Goal: Navigation & Orientation: Find specific page/section

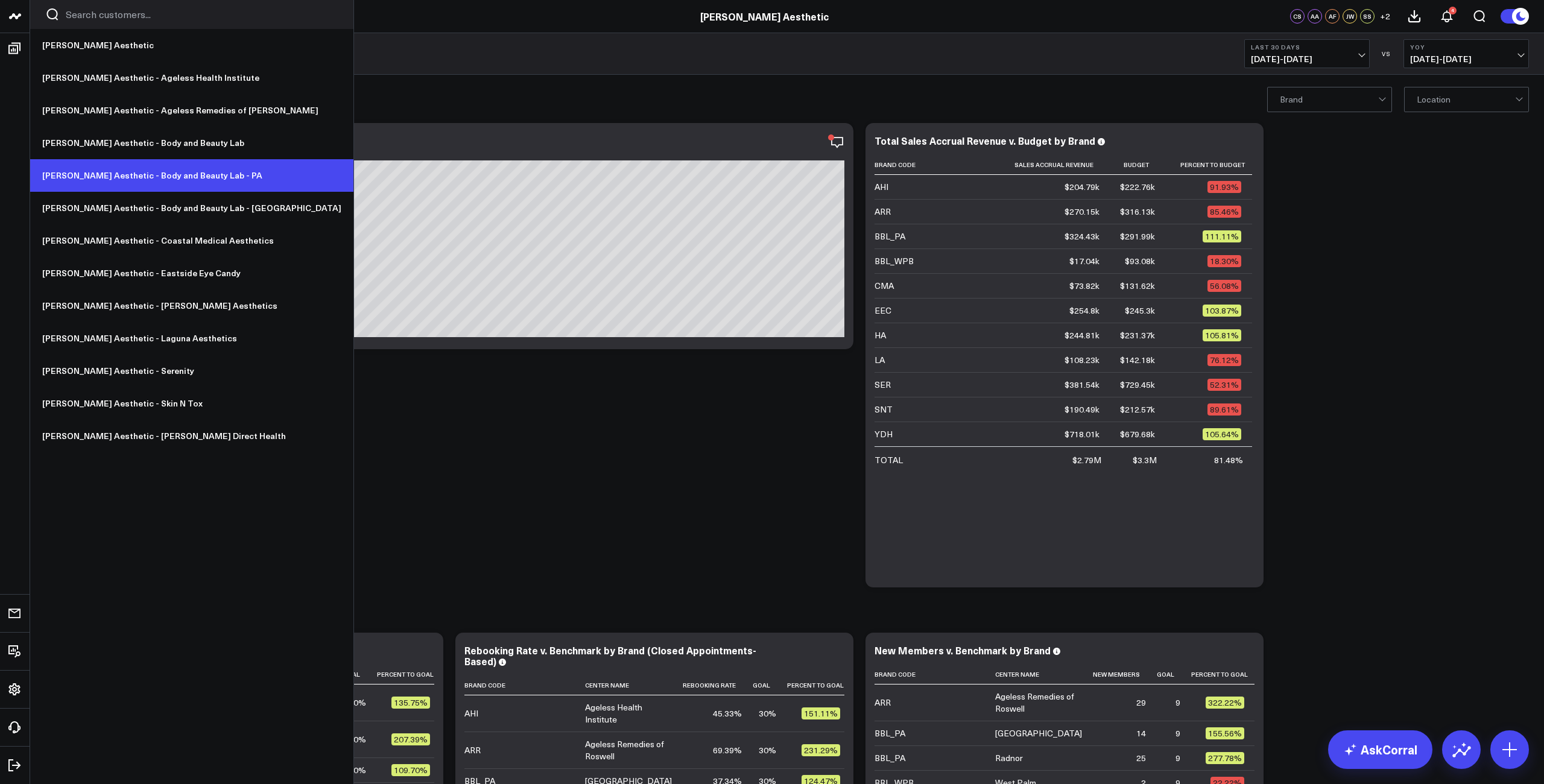
click at [147, 174] on link "[PERSON_NAME] Aesthetic - Body and Beauty Lab - PA" at bounding box center [192, 175] width 323 height 32
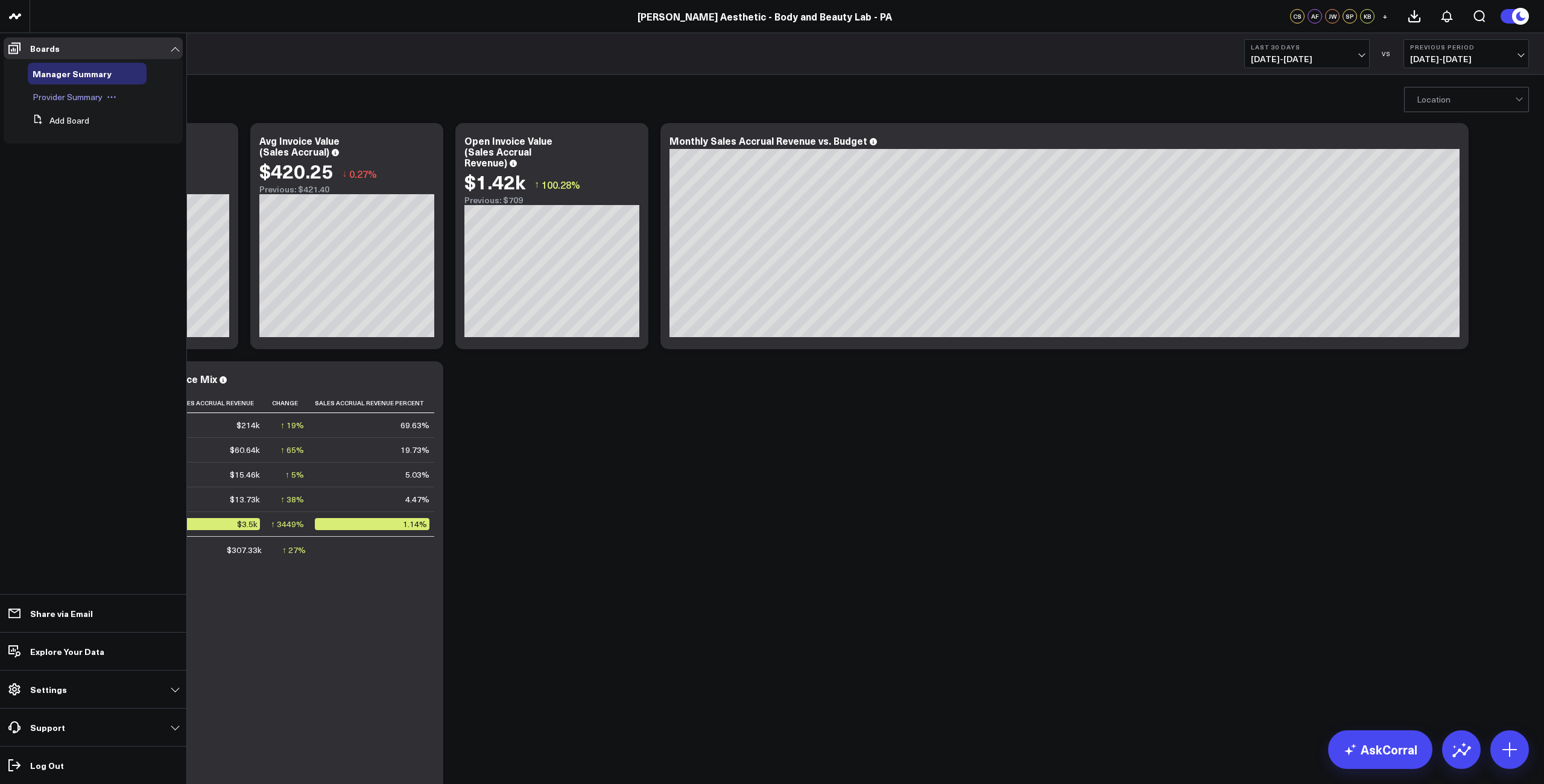
click at [67, 99] on span "Provider Summary" at bounding box center [67, 97] width 70 height 12
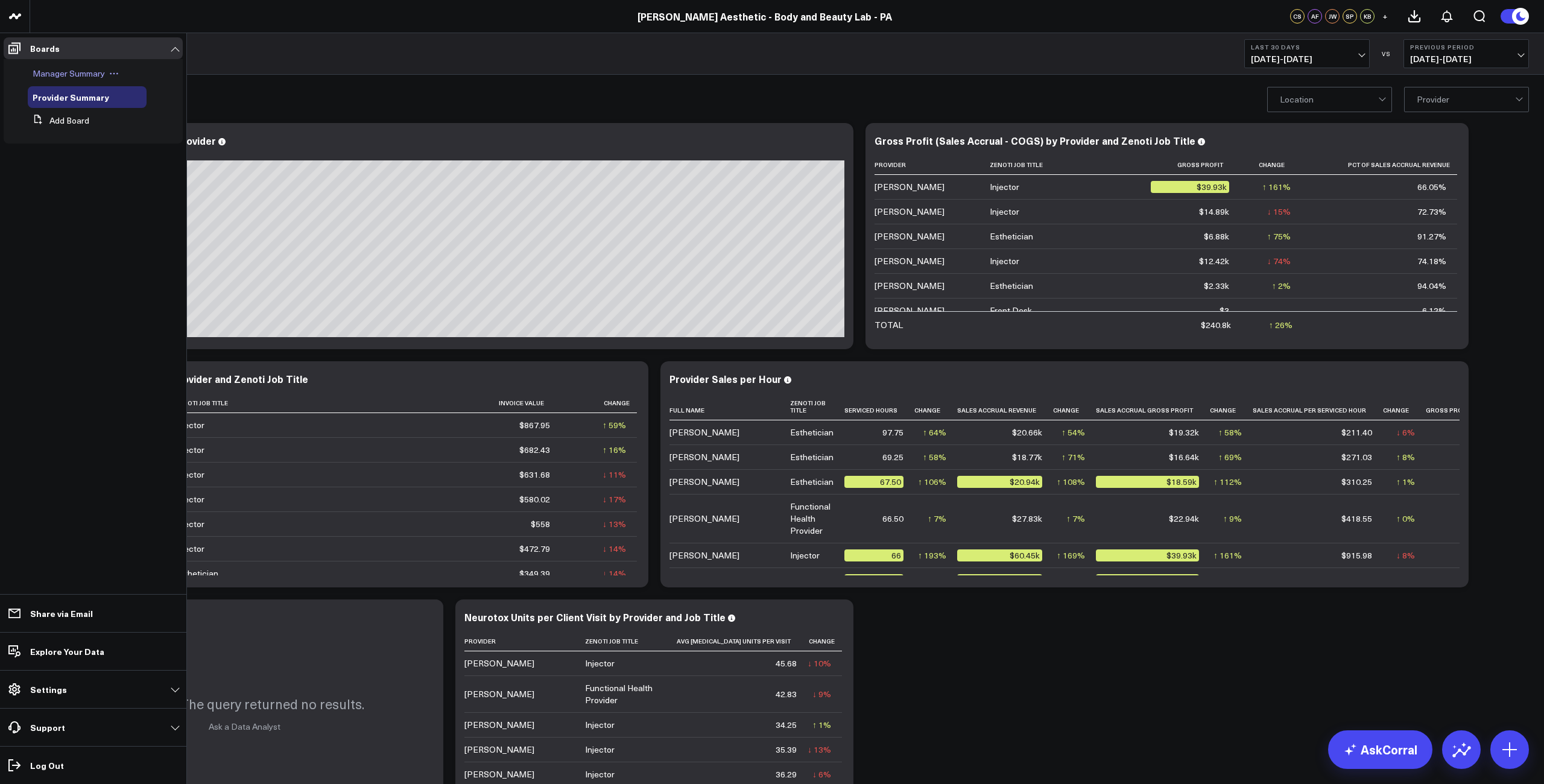
click at [65, 73] on span "Manager Summary" at bounding box center [68, 72] width 73 height 12
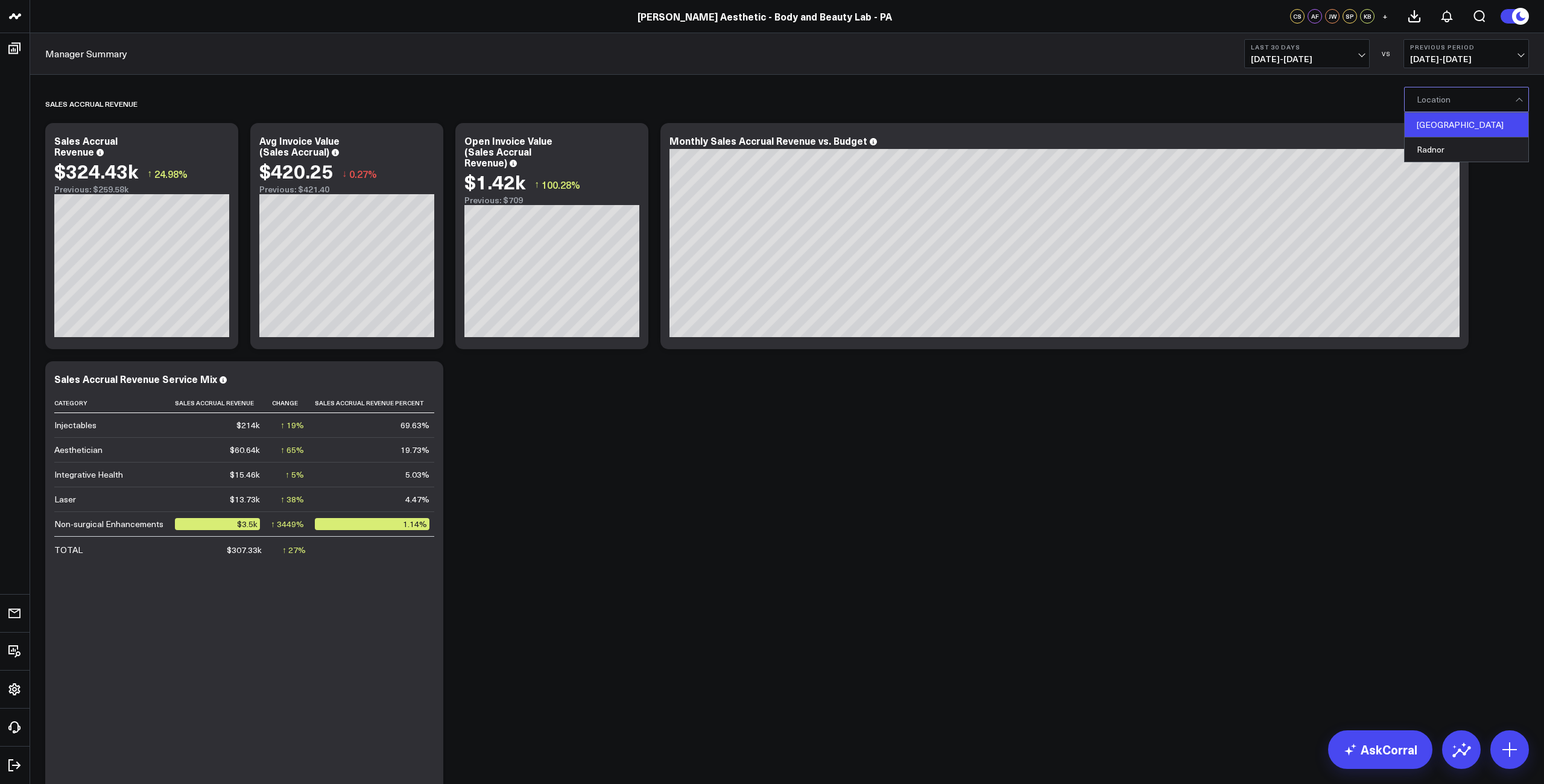
click at [1453, 129] on div "[GEOGRAPHIC_DATA]" at bounding box center [1466, 125] width 124 height 25
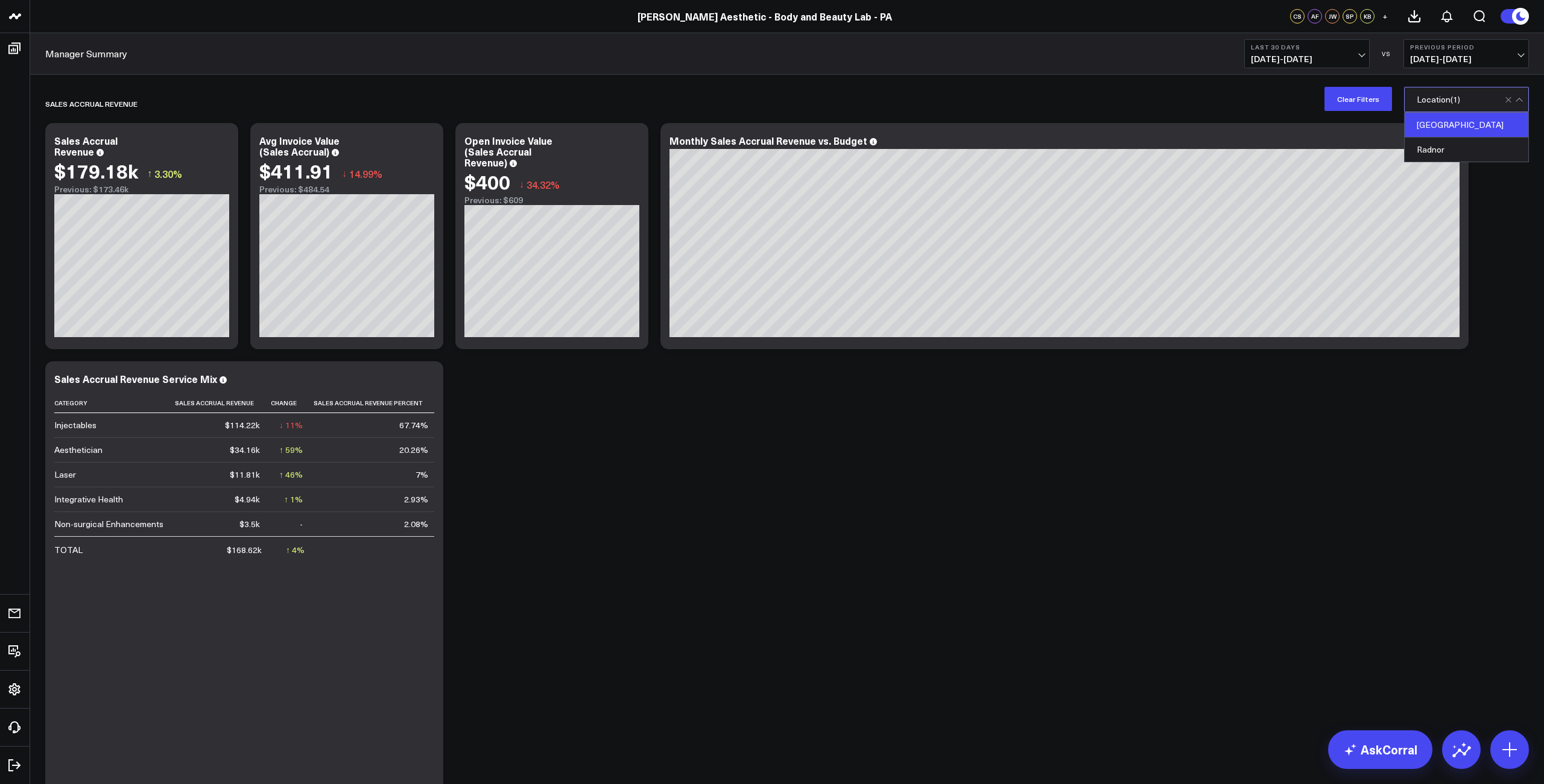
click at [1336, 59] on span "[DATE] - [DATE]" at bounding box center [1307, 59] width 112 height 10
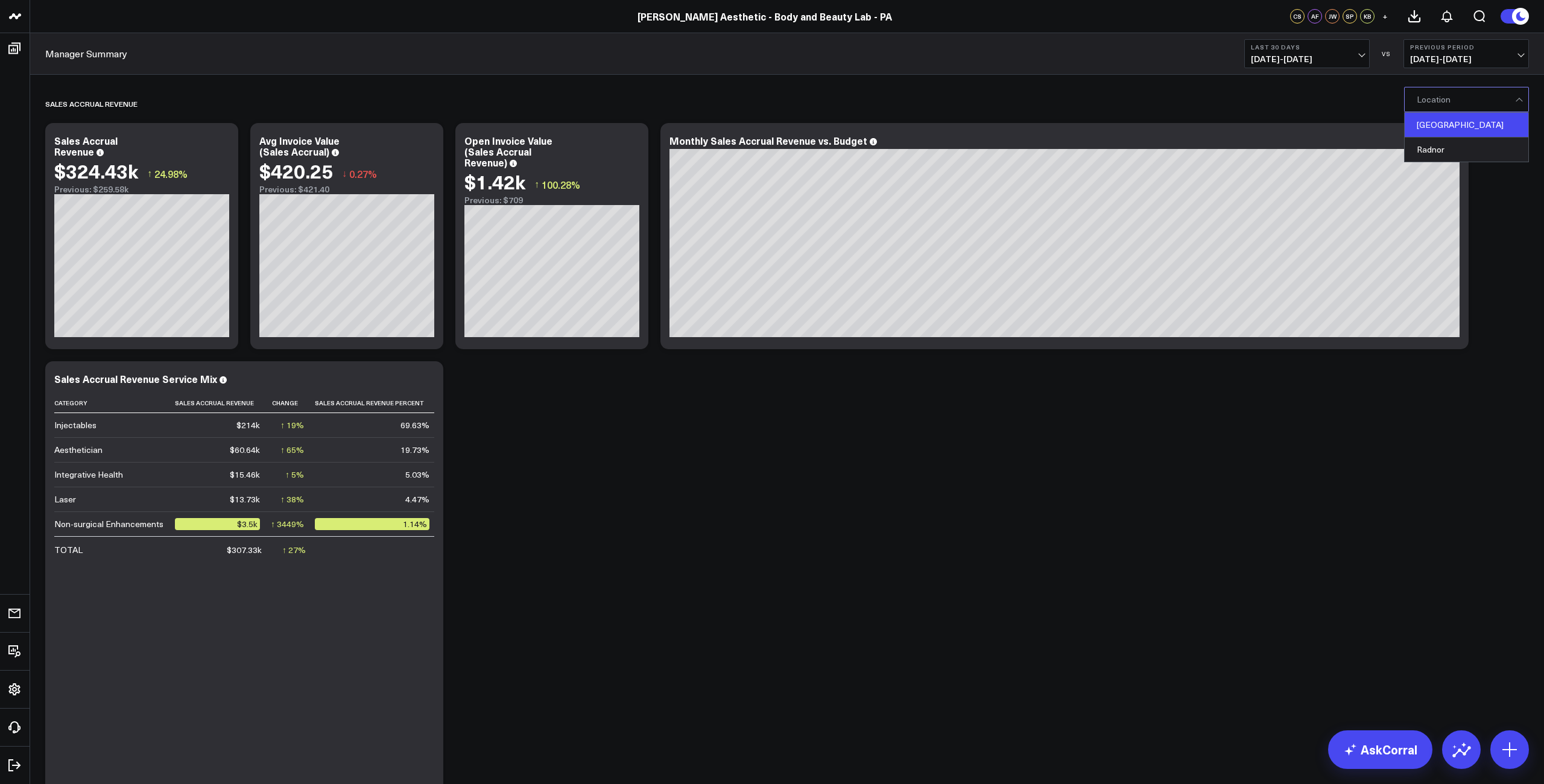
click at [1442, 124] on div "[GEOGRAPHIC_DATA]" at bounding box center [1466, 125] width 124 height 25
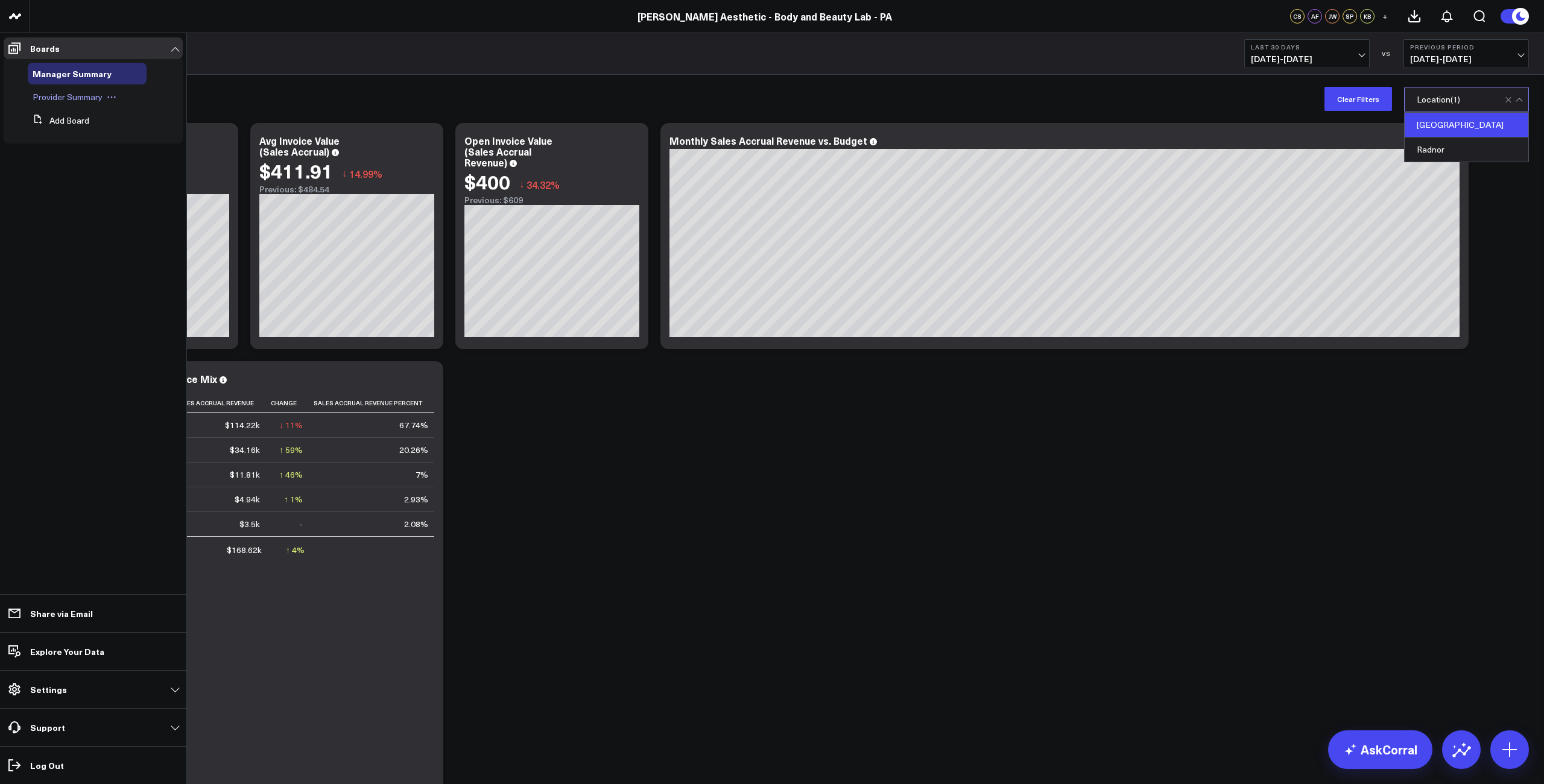
click at [62, 95] on span "Provider Summary" at bounding box center [67, 97] width 70 height 12
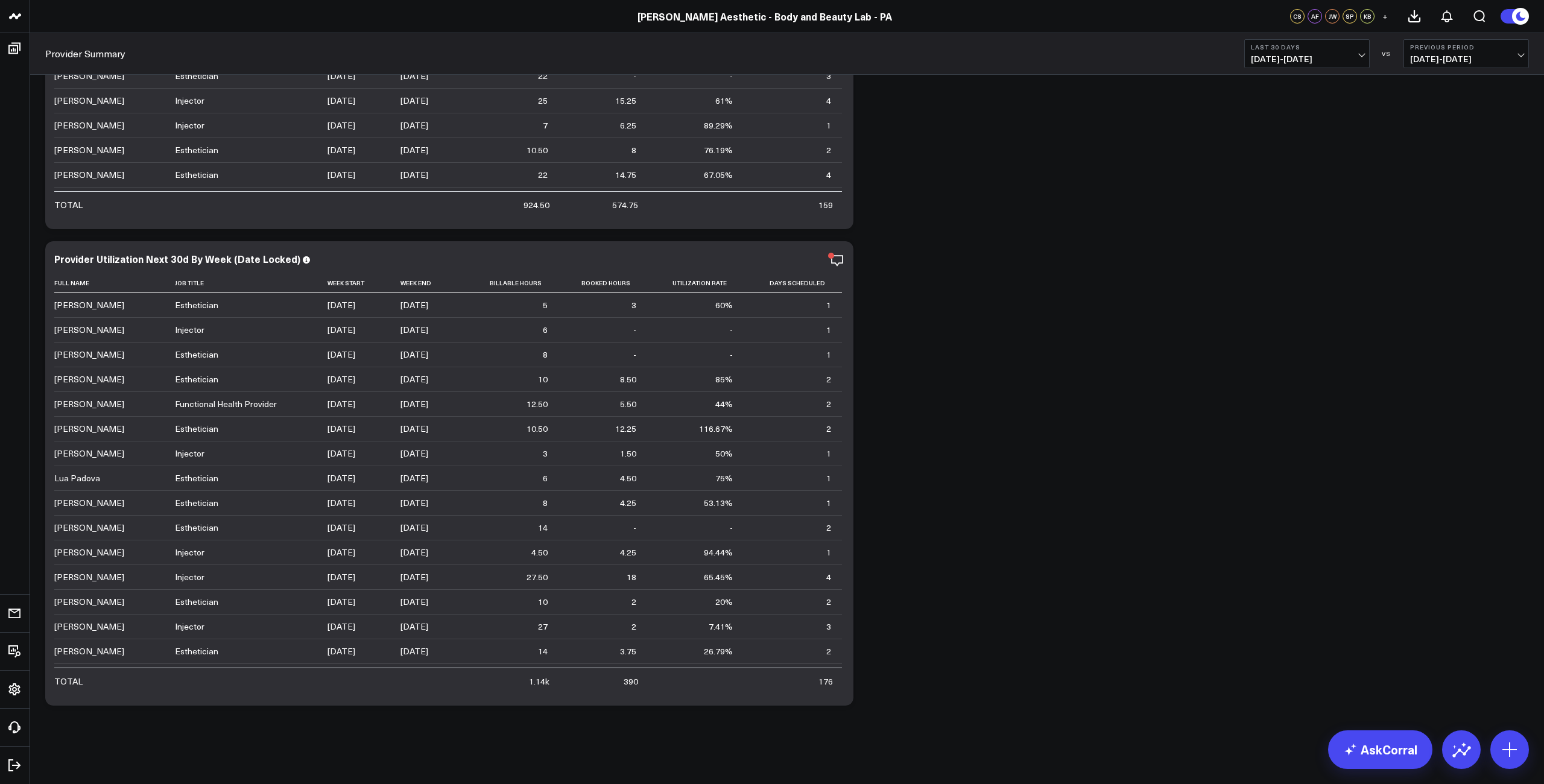
scroll to position [2602, 0]
click at [1515, 754] on icon at bounding box center [1510, 750] width 20 height 20
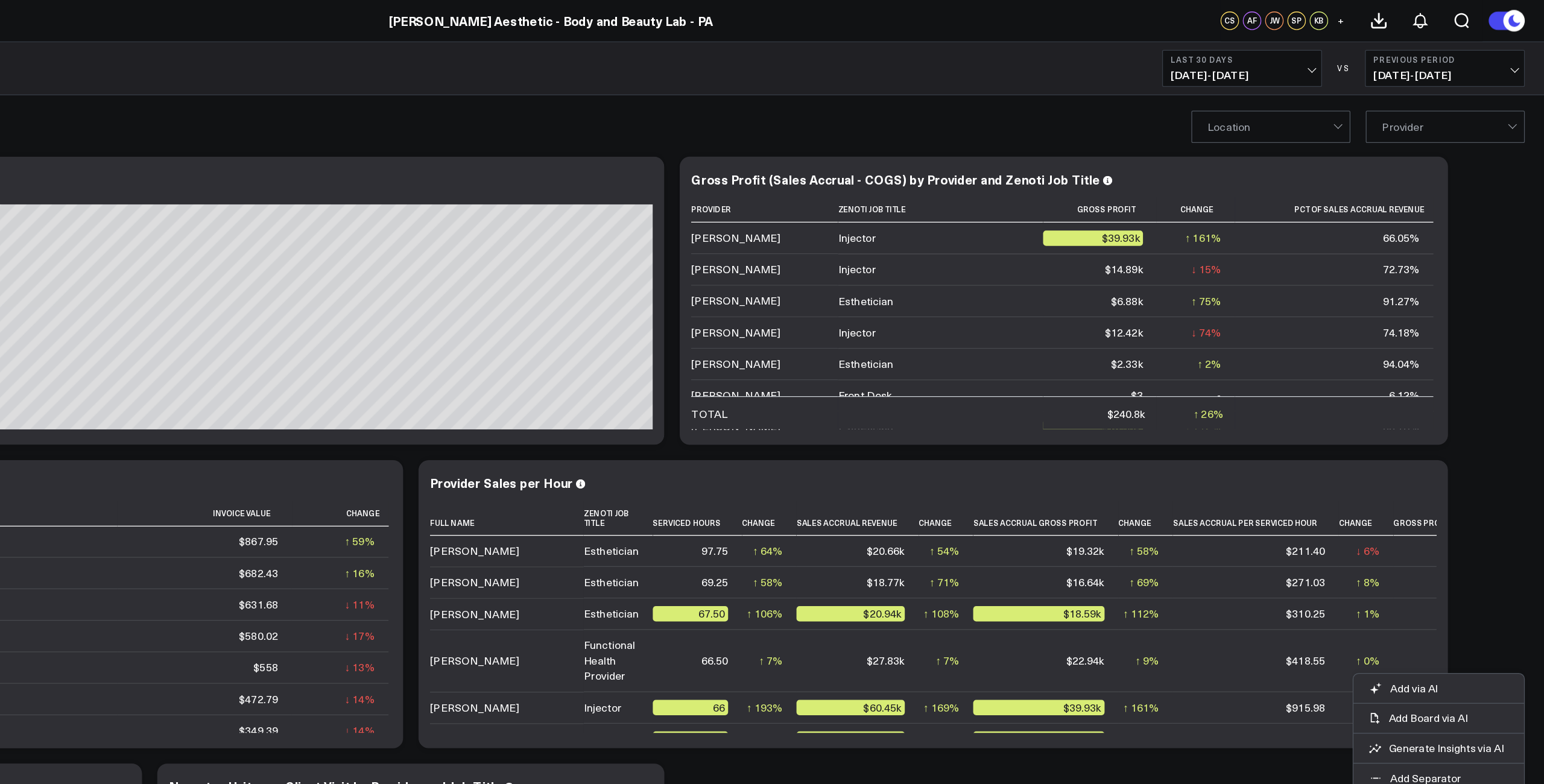
scroll to position [0, 0]
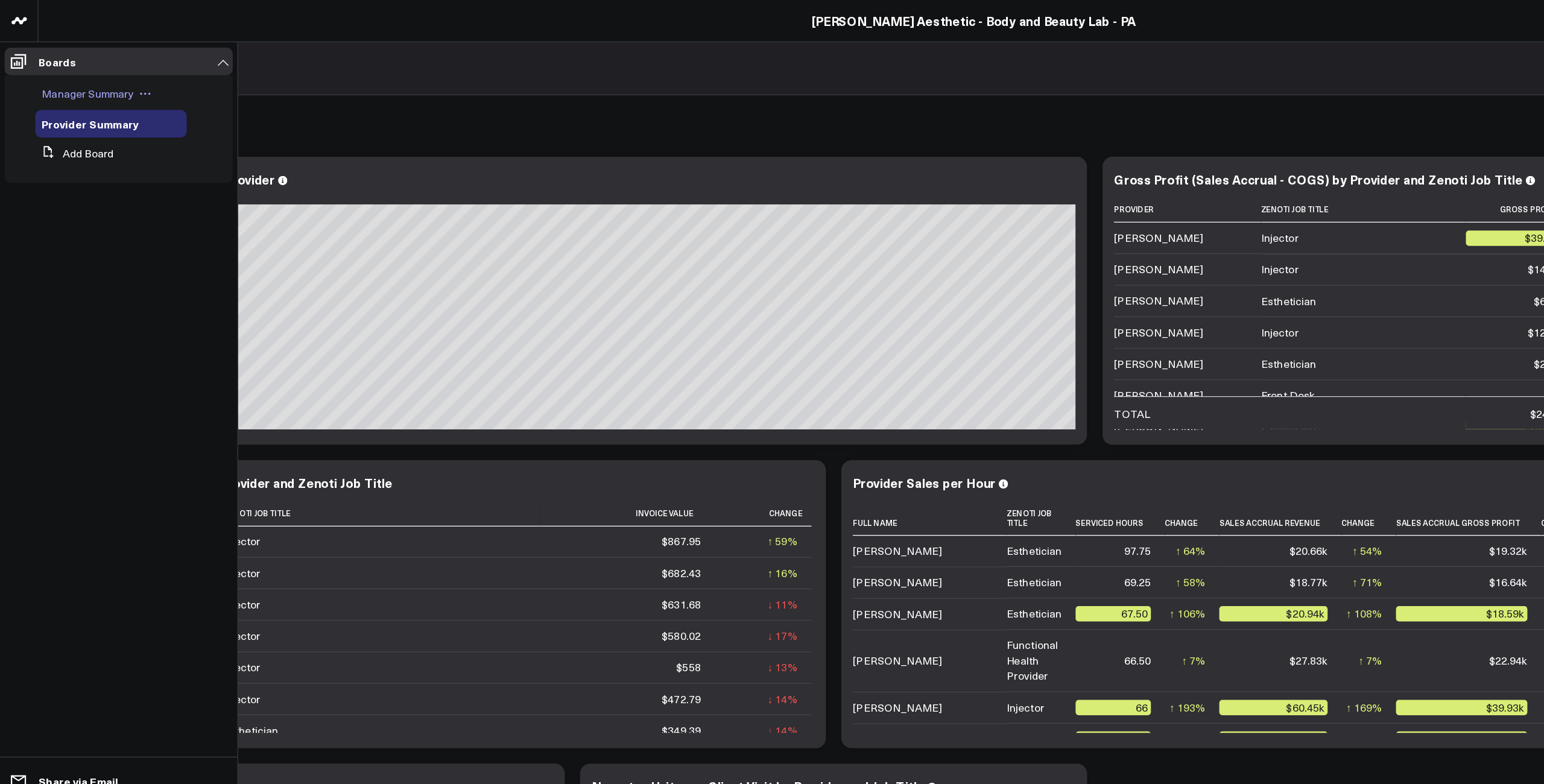
click at [63, 75] on span "Manager Summary" at bounding box center [68, 72] width 73 height 12
